Goal: Information Seeking & Learning: Learn about a topic

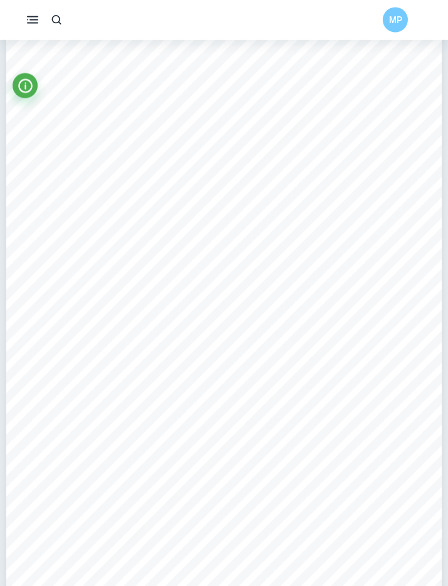
scroll to position [2079, 0]
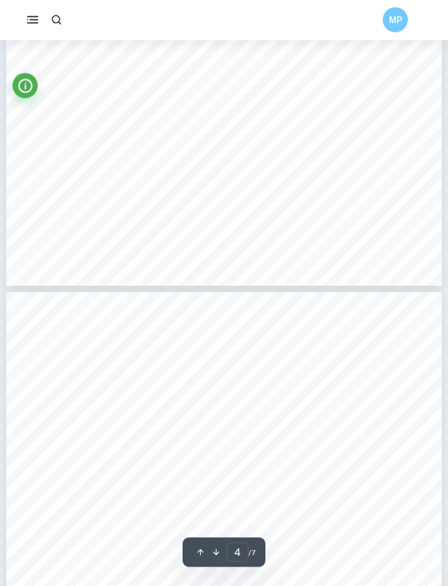
type input "3"
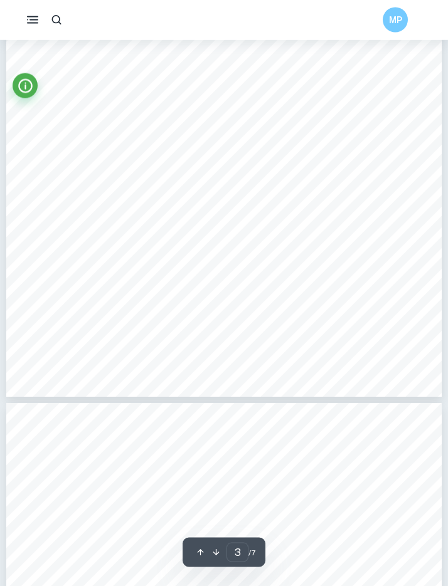
scroll to position [1623, 0]
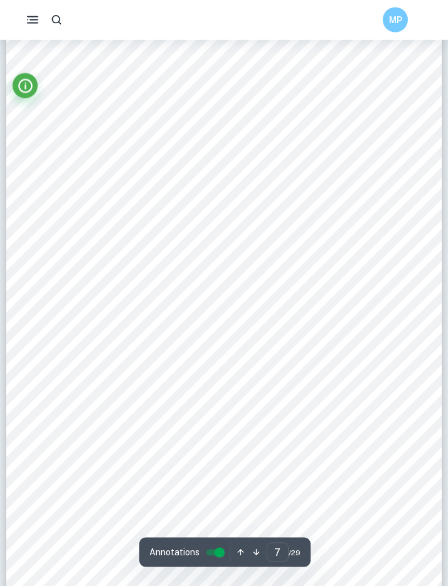
click at [94, 1] on div "MP" at bounding box center [224, 20] width 448 height 40
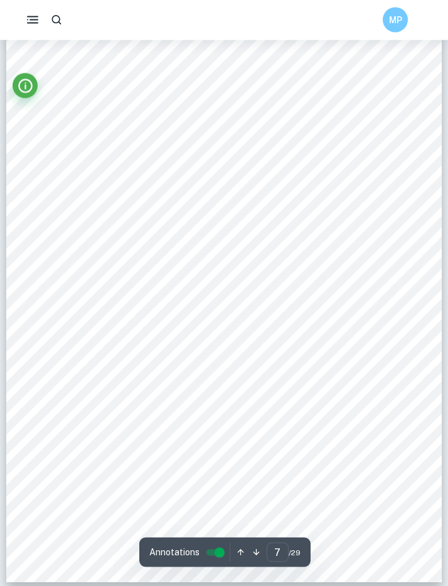
scroll to position [3952, 0]
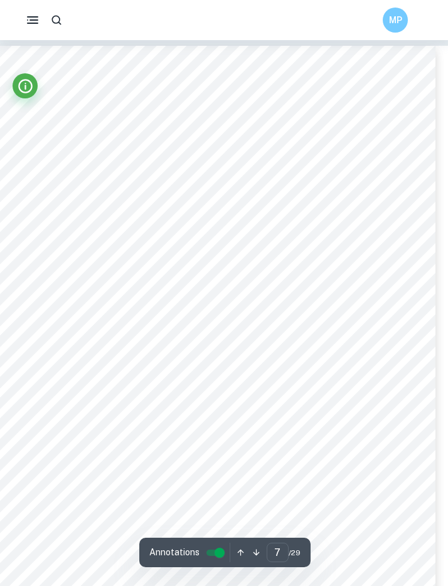
type input "6"
